Goal: Transaction & Acquisition: Purchase product/service

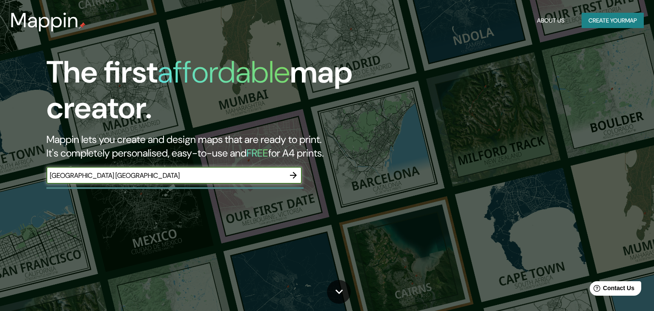
type input "[GEOGRAPHIC_DATA] [GEOGRAPHIC_DATA]"
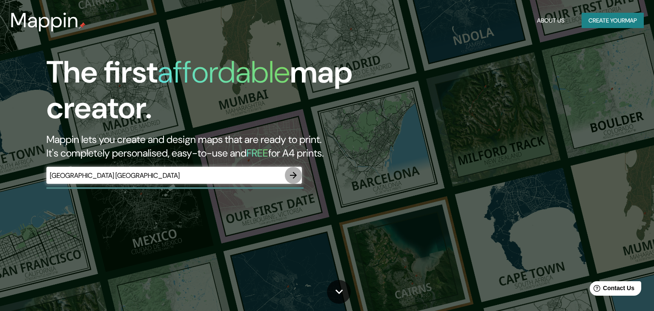
click at [293, 175] on icon "button" at bounding box center [293, 175] width 10 height 10
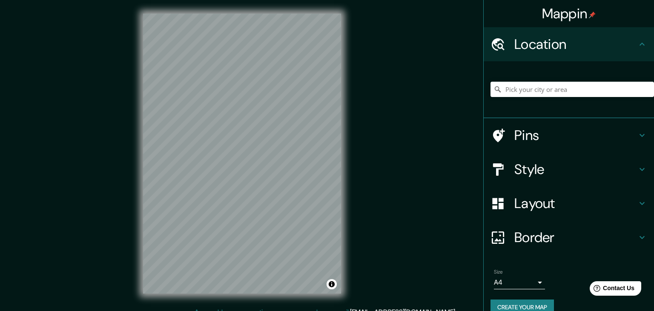
click at [548, 203] on h4 "Layout" at bounding box center [576, 203] width 123 height 17
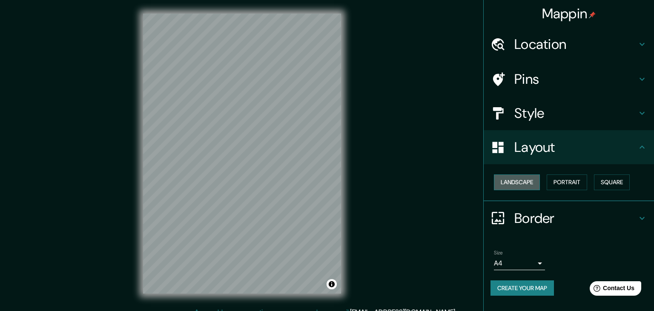
click at [527, 182] on button "Landscape" at bounding box center [517, 183] width 46 height 16
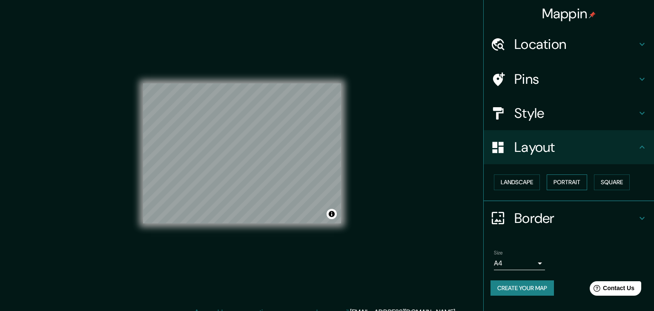
click at [574, 181] on button "Portrait" at bounding box center [567, 183] width 40 height 16
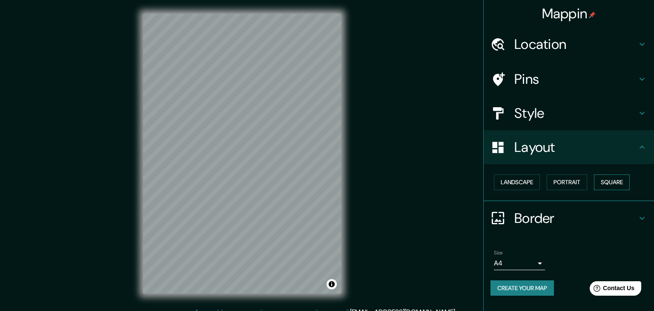
click at [611, 179] on button "Square" at bounding box center [612, 183] width 36 height 16
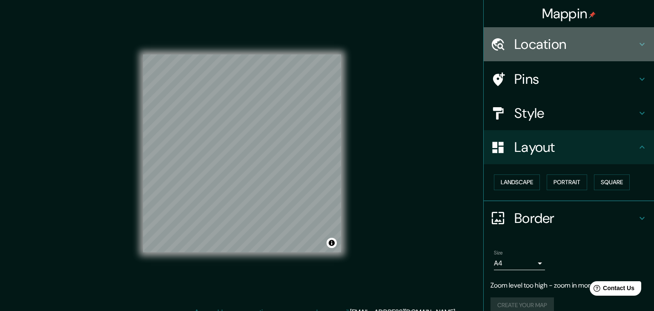
click at [550, 40] on h4 "Location" at bounding box center [576, 44] width 123 height 17
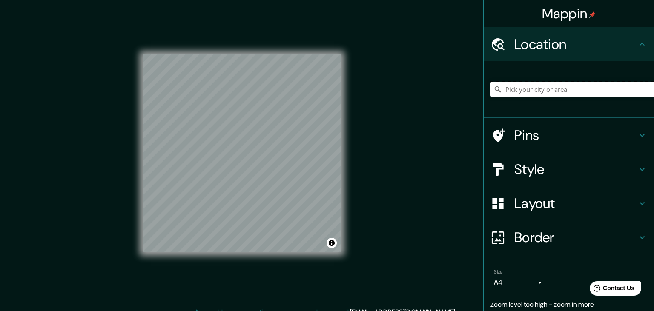
click at [534, 91] on input "Pick your city or area" at bounding box center [573, 89] width 164 height 15
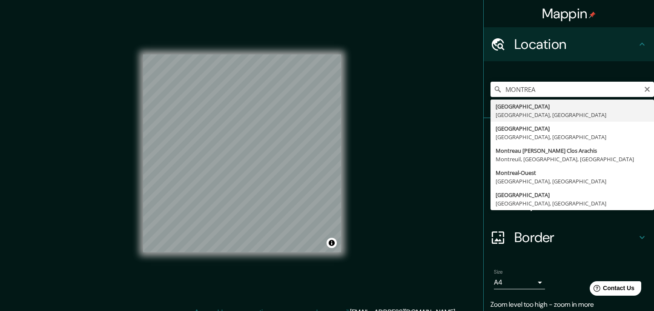
type input "[GEOGRAPHIC_DATA], [GEOGRAPHIC_DATA], [GEOGRAPHIC_DATA]"
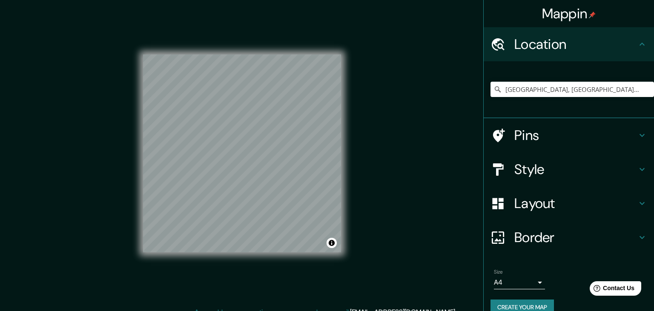
click at [346, 207] on div "© Mapbox © OpenStreetMap Improve this map" at bounding box center [242, 154] width 225 height 308
